Goal: Information Seeking & Learning: Learn about a topic

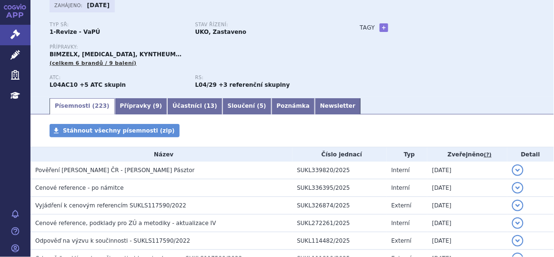
scroll to position [61, 0]
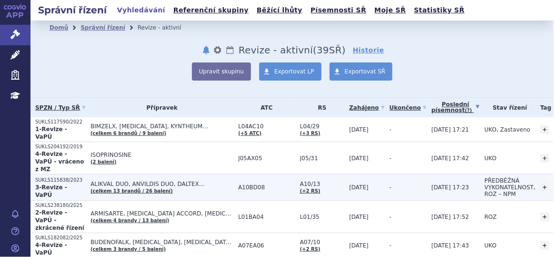
click at [208, 178] on td "ALIKVAL DUO, ANVILDIS DUO, DALTEX… (celkem 13 brandů / 26 balení)" at bounding box center [160, 187] width 148 height 26
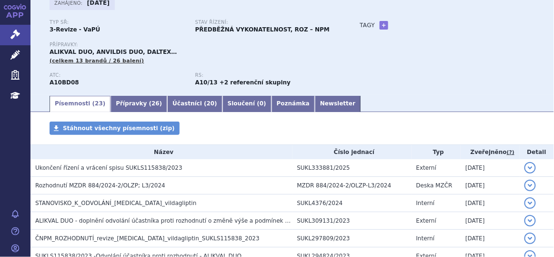
scroll to position [121, 0]
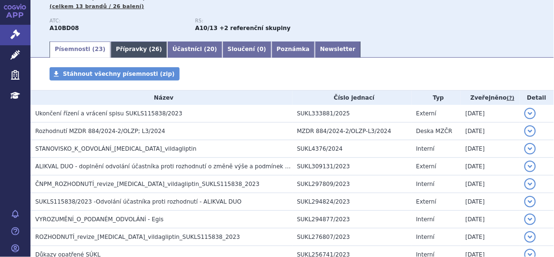
click at [126, 52] on link "Přípravky ( 26 )" at bounding box center [139, 49] width 57 height 16
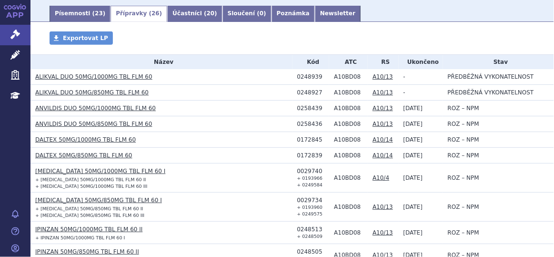
scroll to position [156, 0]
click at [104, 78] on link "ALIKVAL DUO 50MG/1000MG TBL FLM 60" at bounding box center [93, 77] width 117 height 7
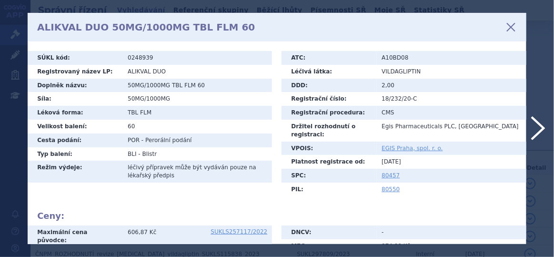
click at [509, 27] on icon at bounding box center [511, 27] width 16 height 16
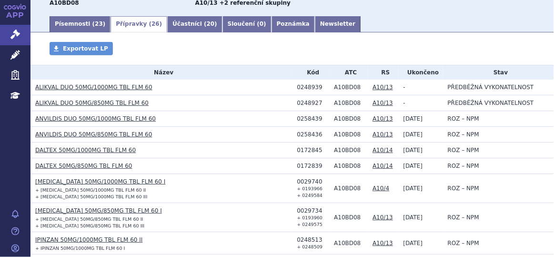
scroll to position [147, 0]
